Goal: Information Seeking & Learning: Learn about a topic

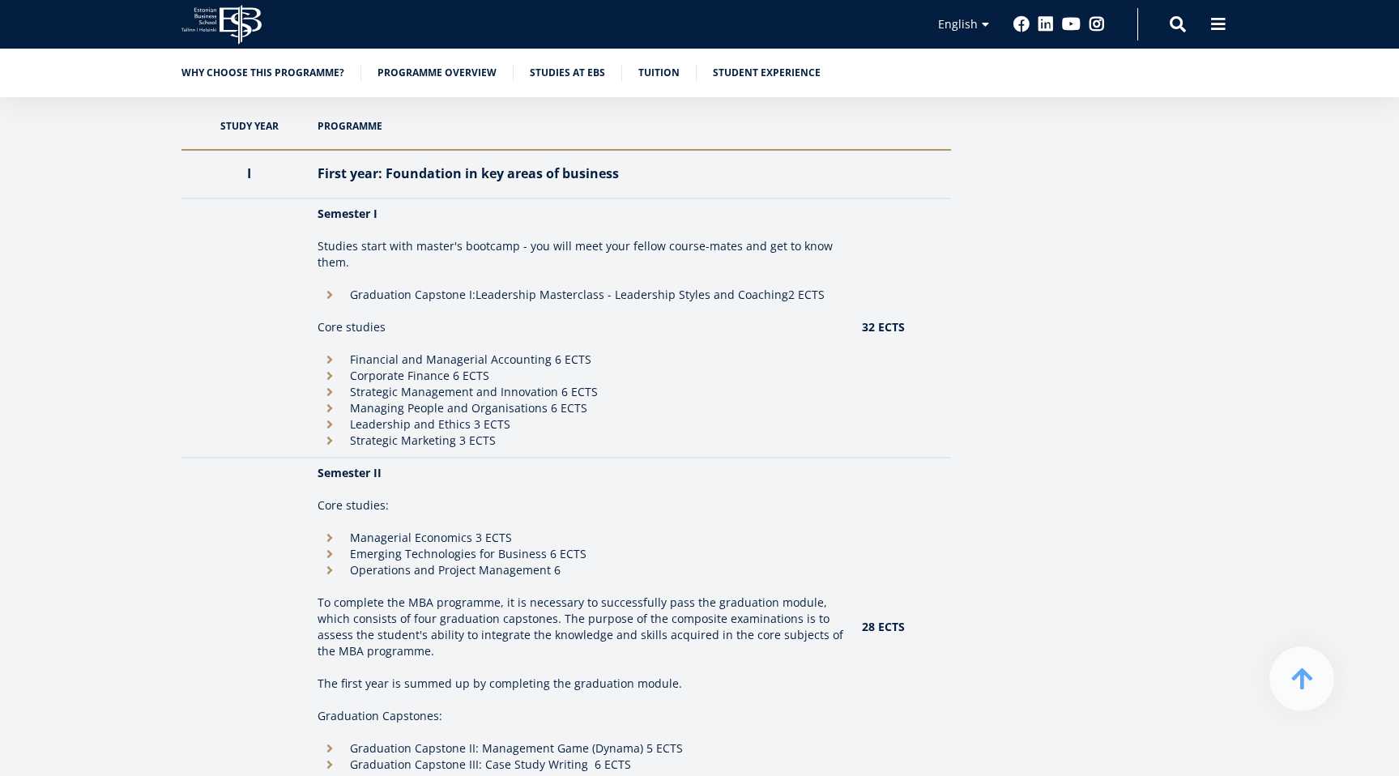
scroll to position [1437, 0]
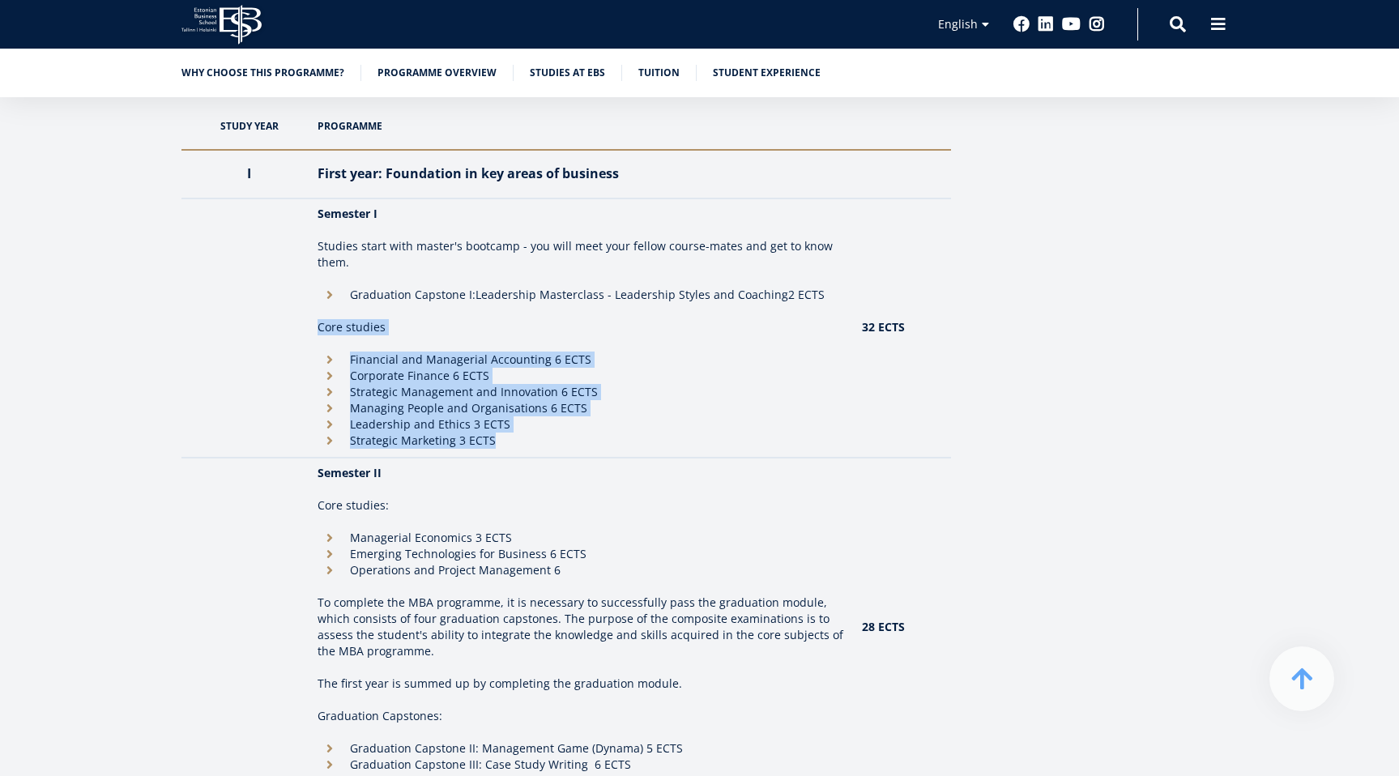
drag, startPoint x: 314, startPoint y: 301, endPoint x: 547, endPoint y: 419, distance: 261.3
click at [547, 419] on td "Semester I Studies start with master's bootcamp - you will meet your fellow cou…" at bounding box center [582, 328] width 544 height 259
copy td "Core studies Financial and Managerial Accounting 6 ECTS Corporate Finance 6 ECT…"
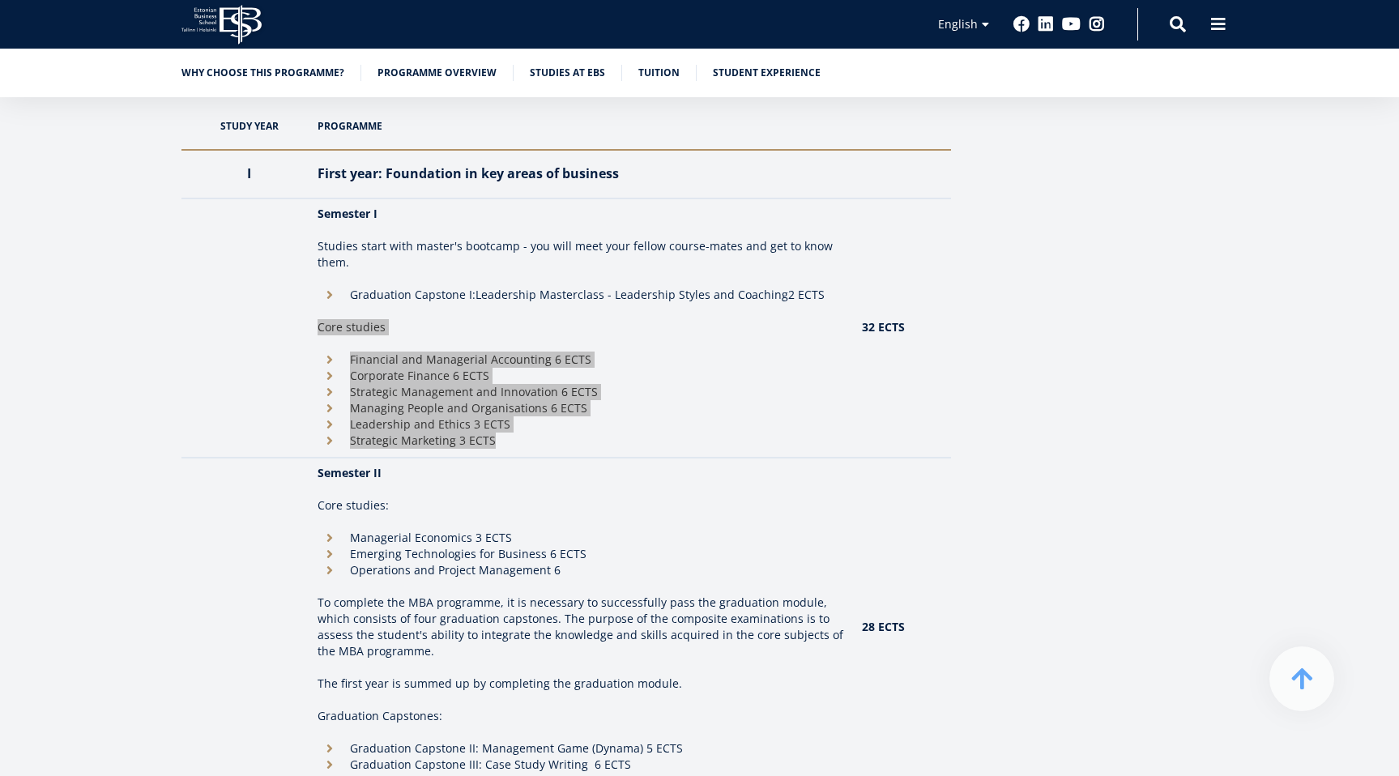
scroll to position [0, 0]
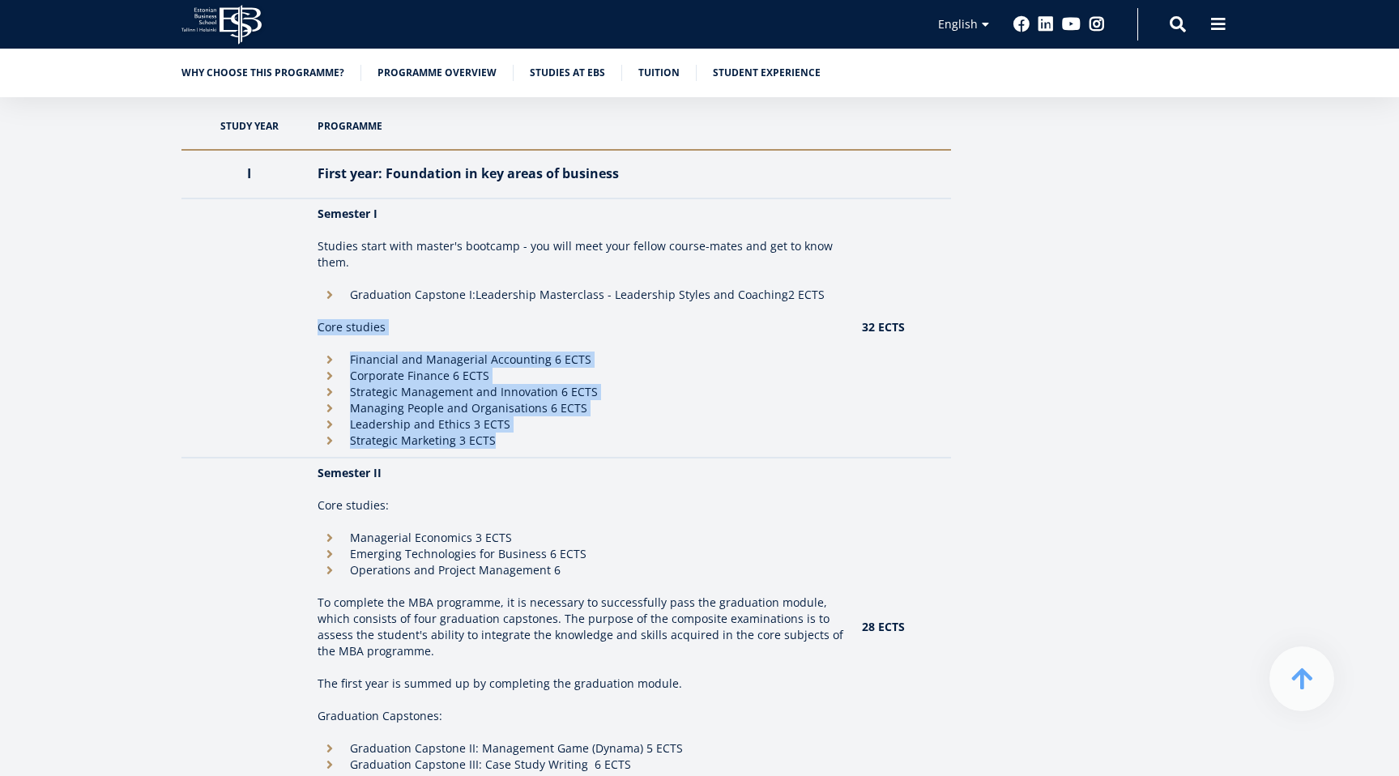
drag, startPoint x: 583, startPoint y: 549, endPoint x: 442, endPoint y: 529, distance: 141.6
click at [442, 530] on ul "Managerial Economics 3 ECTS Emerging Technologies for Business 6 ECTS Operation…" at bounding box center [581, 554] width 527 height 49
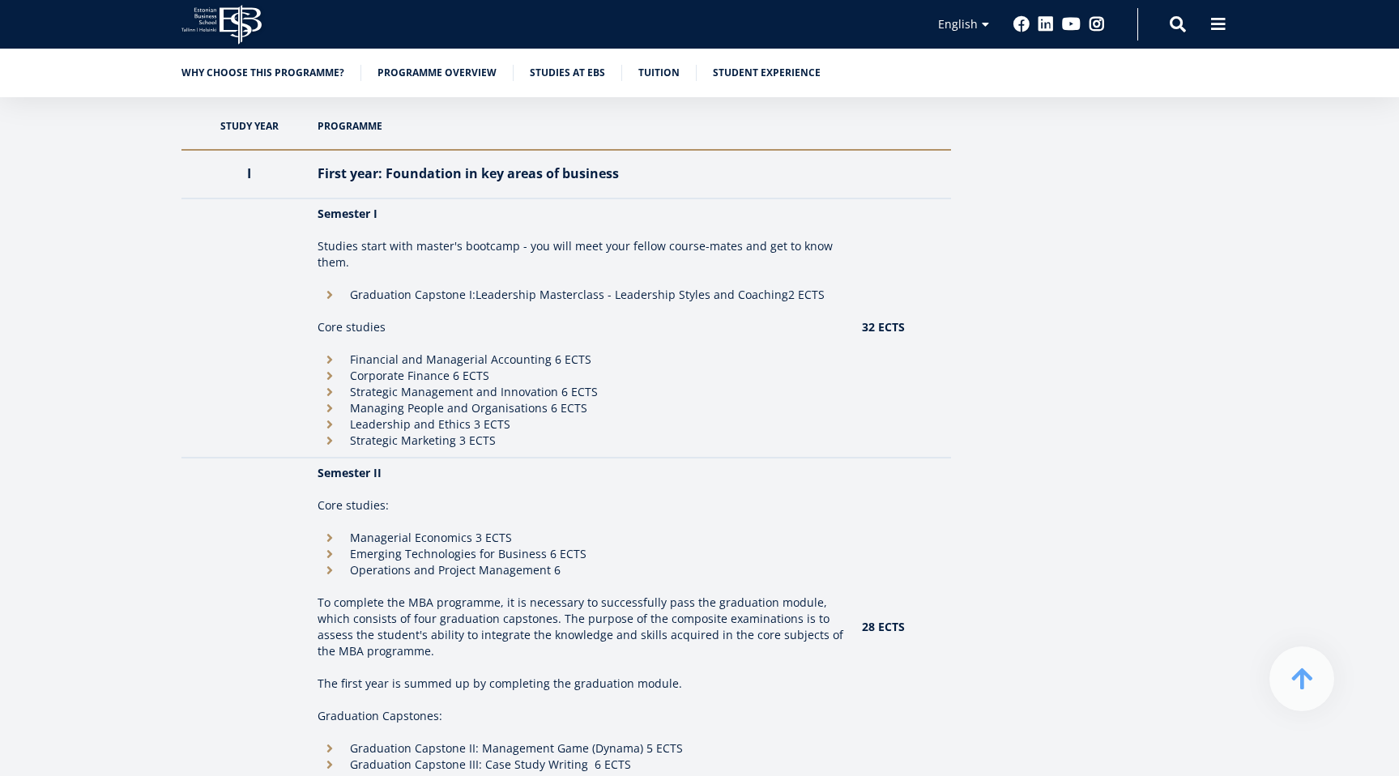
click at [493, 562] on li "Operations and Project Management 6" at bounding box center [581, 570] width 527 height 16
drag, startPoint x: 568, startPoint y: 543, endPoint x: 352, endPoint y: 518, distance: 217.0
click at [352, 530] on ul "Managerial Economics 3 ECTS Emerging Technologies for Business 6 ECTS Operation…" at bounding box center [581, 554] width 527 height 49
copy ul "Managerial Economics 3 ECTS Emerging Technologies for Business 6 ECTS Operation…"
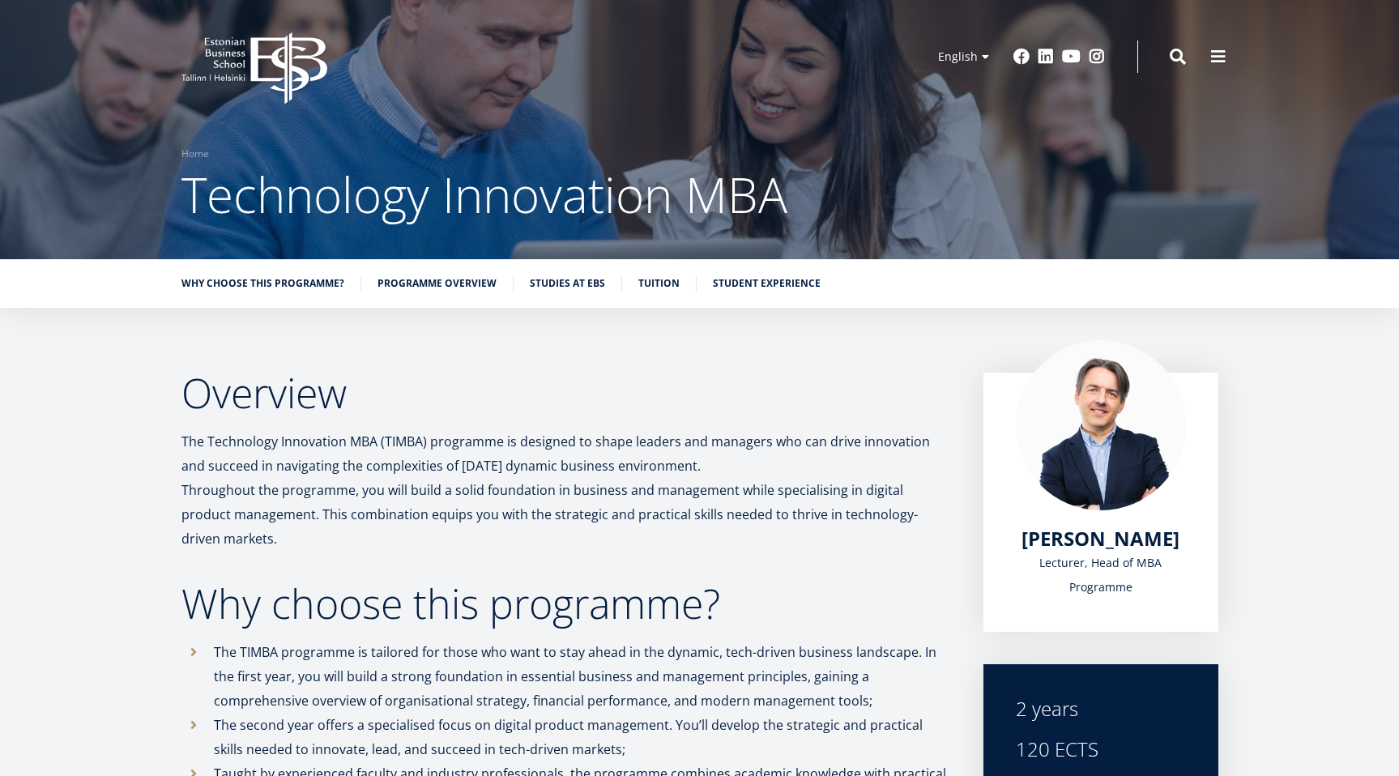
click at [518, 402] on h2 "Overview" at bounding box center [566, 393] width 770 height 41
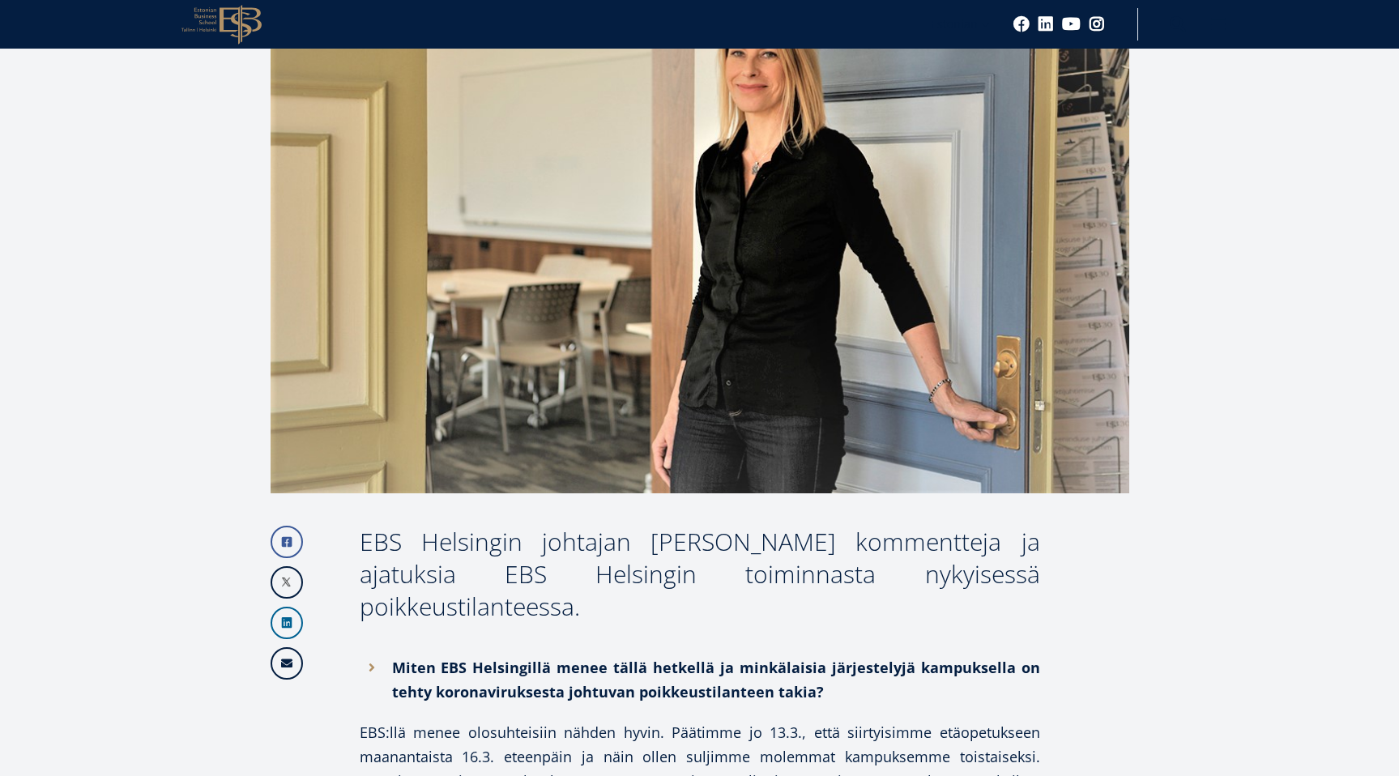
scroll to position [496, 0]
